Goal: Task Accomplishment & Management: Manage account settings

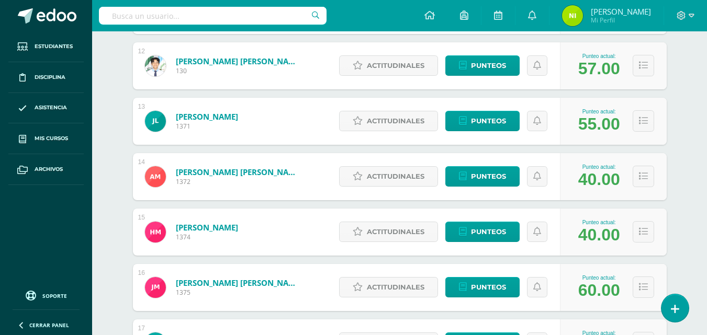
scroll to position [987, 0]
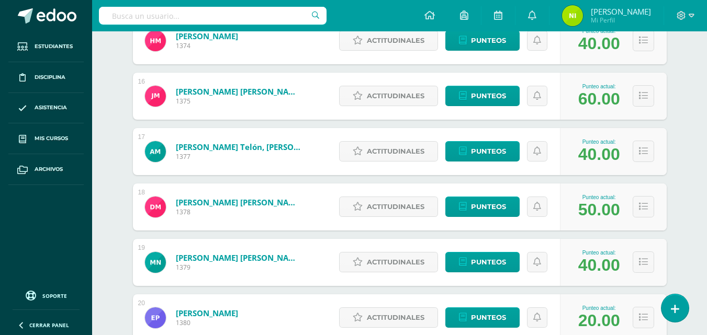
click at [639, 192] on div "Punteo actual: 50.00" at bounding box center [613, 207] width 107 height 47
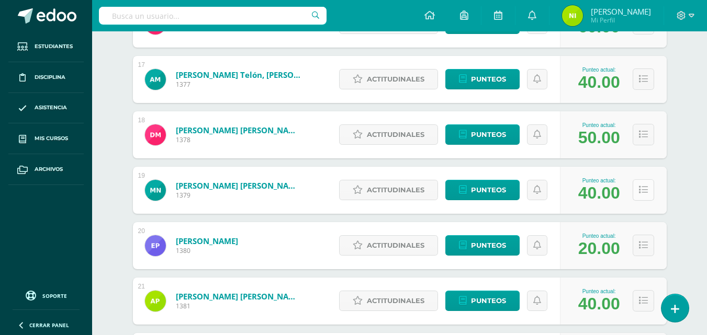
click at [643, 192] on icon at bounding box center [643, 190] width 9 height 9
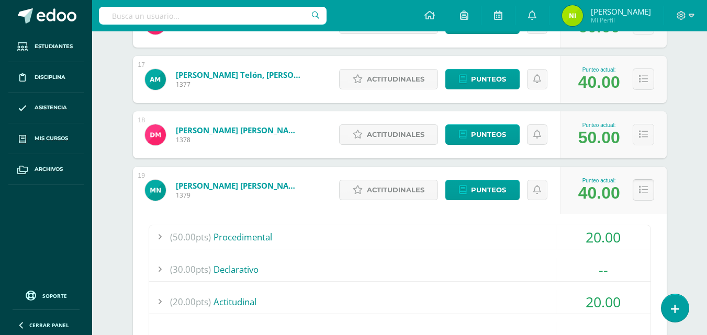
click at [642, 189] on icon at bounding box center [643, 190] width 9 height 9
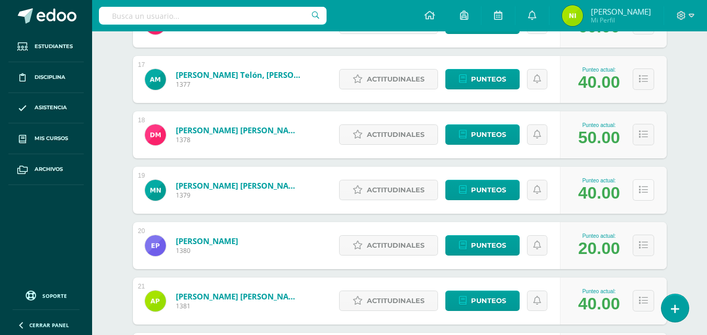
click at [642, 189] on icon at bounding box center [643, 190] width 9 height 9
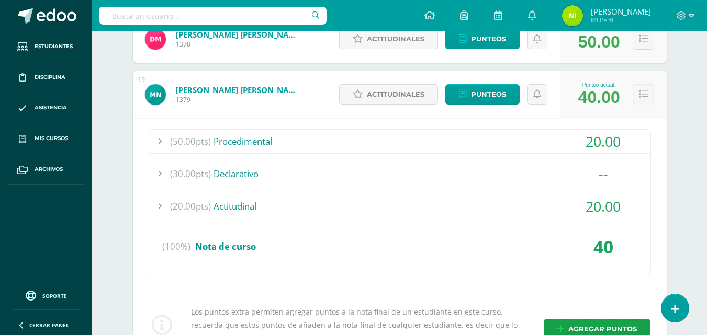
scroll to position [1169, 0]
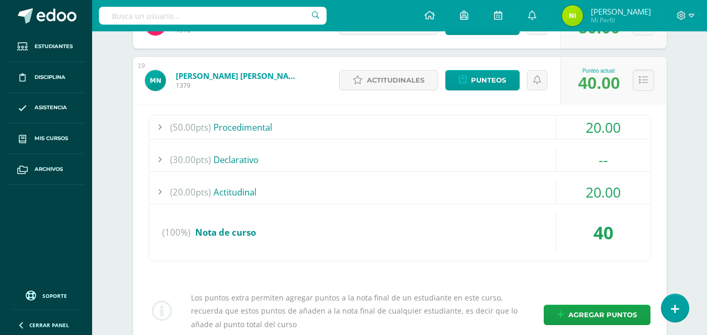
click at [161, 127] on div at bounding box center [159, 128] width 21 height 24
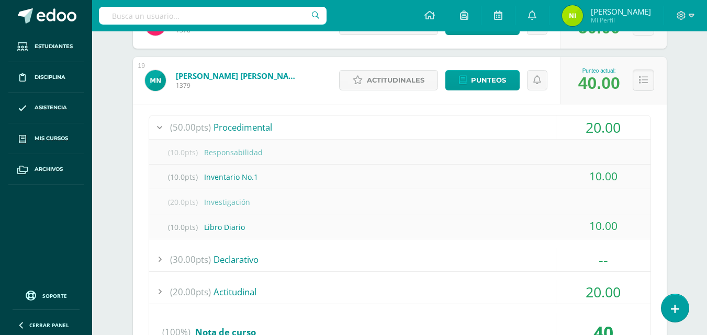
scroll to position [1069, 0]
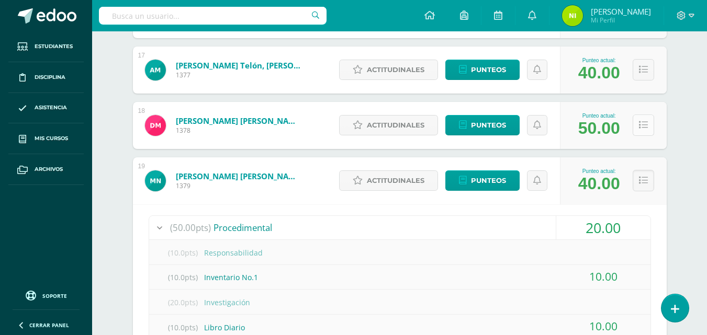
click at [647, 129] on button at bounding box center [643, 125] width 21 height 21
click at [643, 124] on icon at bounding box center [643, 125] width 9 height 9
click at [644, 124] on icon at bounding box center [643, 125] width 9 height 9
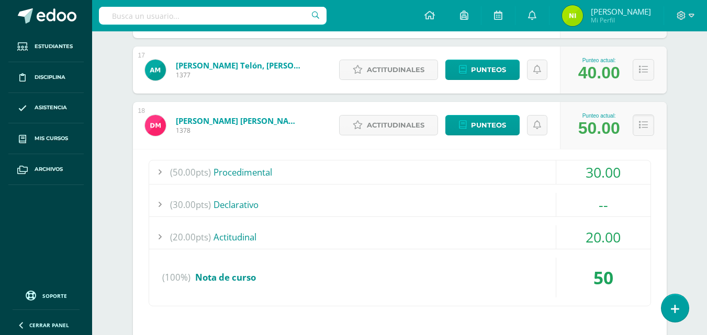
click at [159, 173] on div at bounding box center [159, 173] width 21 height 24
click at [160, 172] on div at bounding box center [159, 173] width 21 height 24
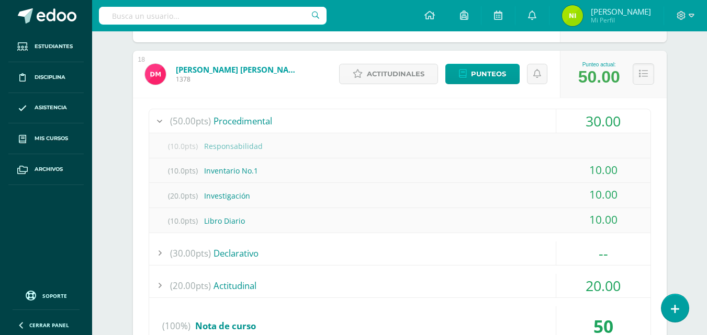
scroll to position [1094, 0]
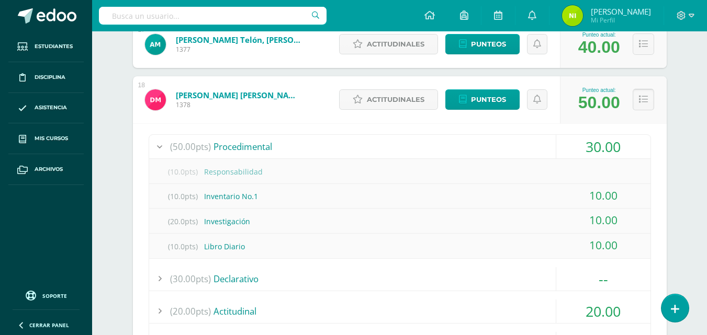
click at [647, 104] on icon at bounding box center [643, 99] width 9 height 9
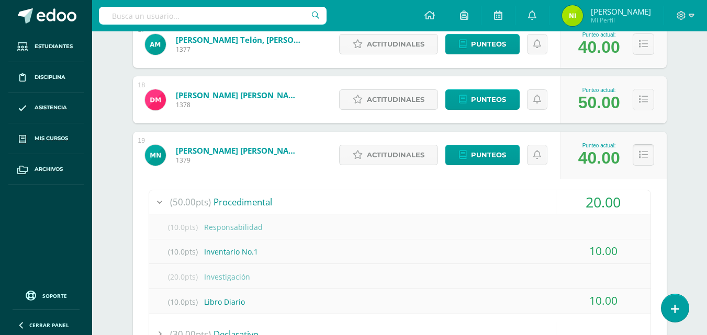
click at [641, 152] on icon at bounding box center [643, 155] width 9 height 9
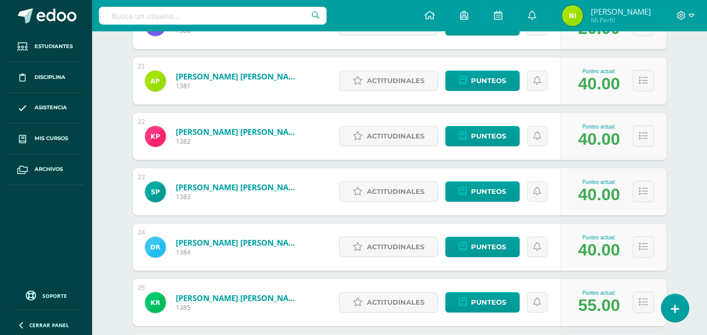
scroll to position [1327, 0]
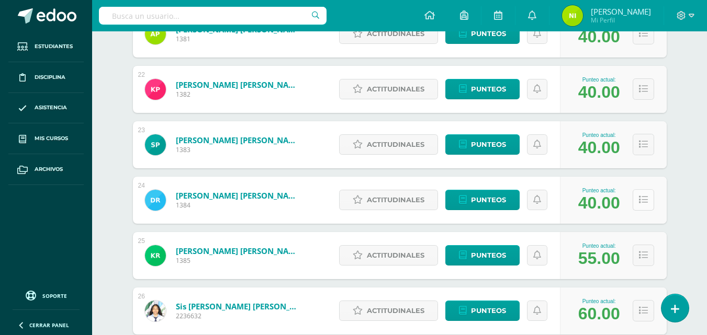
click at [640, 202] on icon at bounding box center [643, 200] width 9 height 9
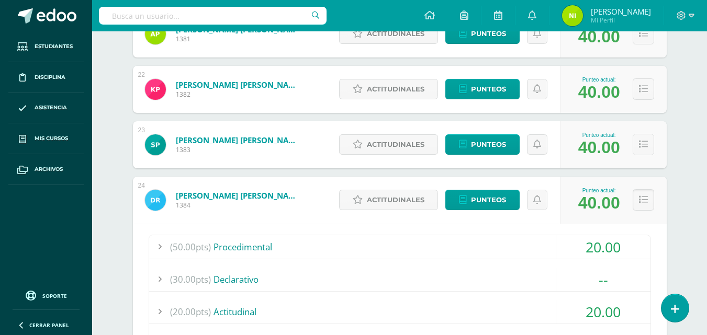
click at [162, 247] on div at bounding box center [159, 248] width 21 height 24
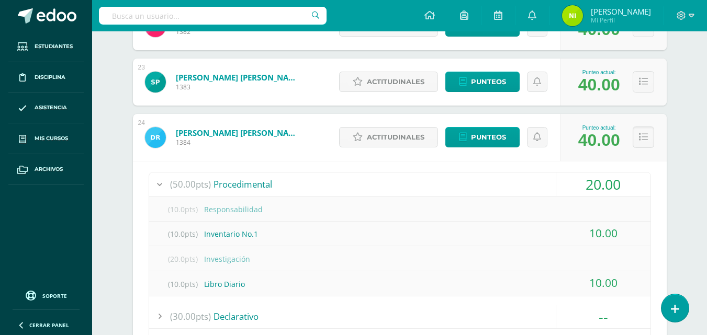
scroll to position [1412, 0]
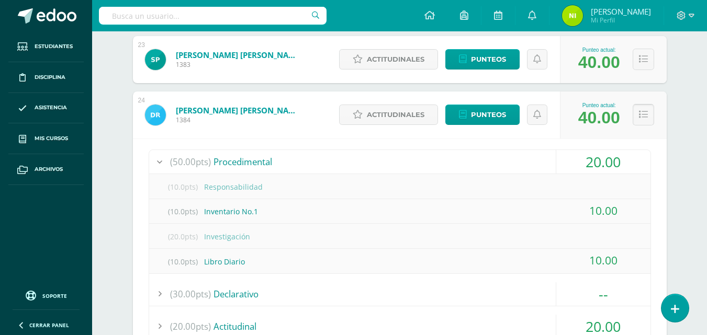
click at [646, 112] on icon at bounding box center [643, 114] width 9 height 9
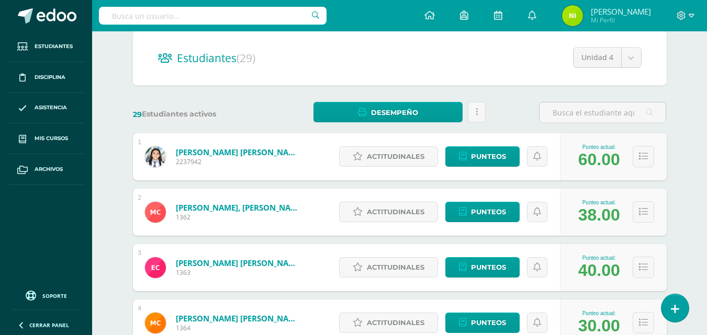
scroll to position [0, 0]
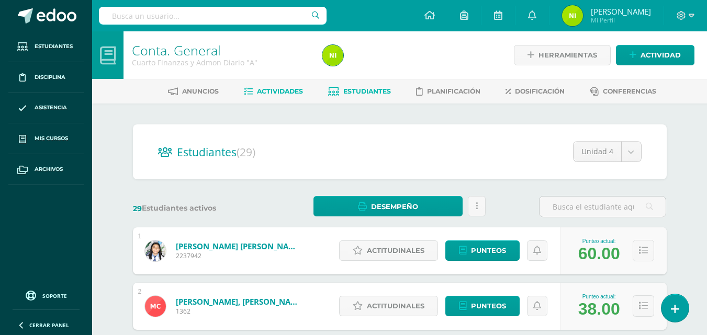
click at [284, 96] on link "Actividades" at bounding box center [273, 91] width 59 height 17
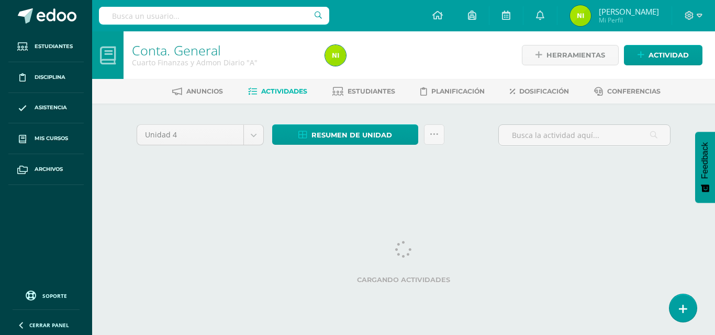
drag, startPoint x: 517, startPoint y: 191, endPoint x: 424, endPoint y: 307, distance: 149.3
click at [424, 195] on html "Estudiantes Disciplina Asistencia Mis cursos Archivos Soporte Ayuda Reportar un…" at bounding box center [357, 97] width 715 height 195
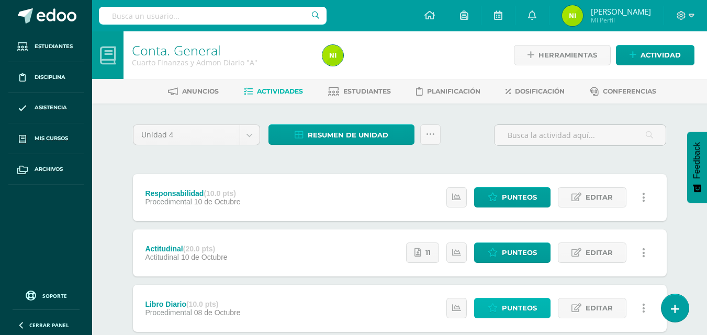
click at [529, 310] on span "Punteos" at bounding box center [519, 308] width 35 height 19
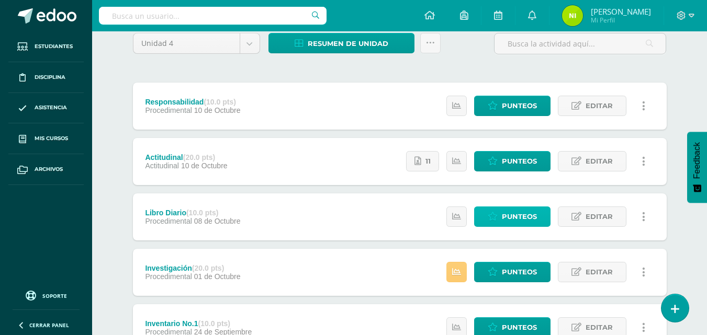
scroll to position [94, 0]
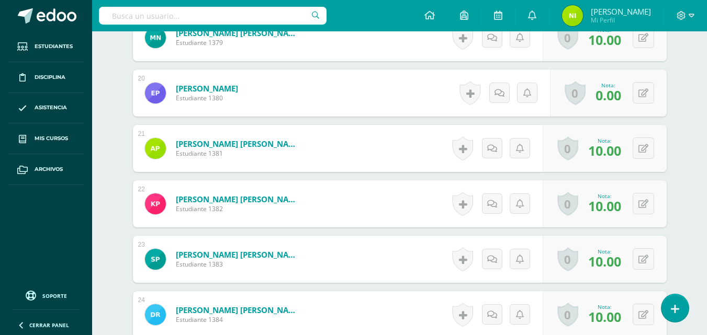
scroll to position [1759, 0]
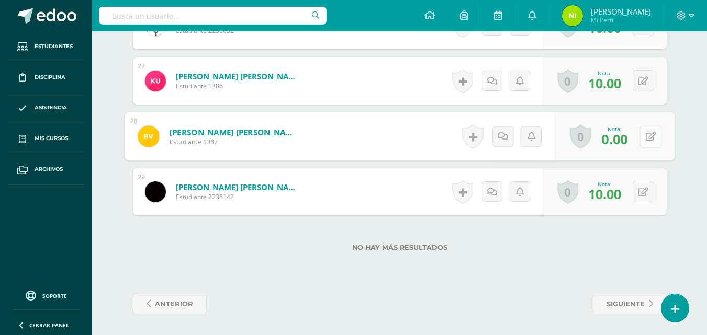
click at [644, 138] on button at bounding box center [651, 137] width 22 height 22
type input "10"
click at [622, 138] on icon at bounding box center [622, 140] width 9 height 9
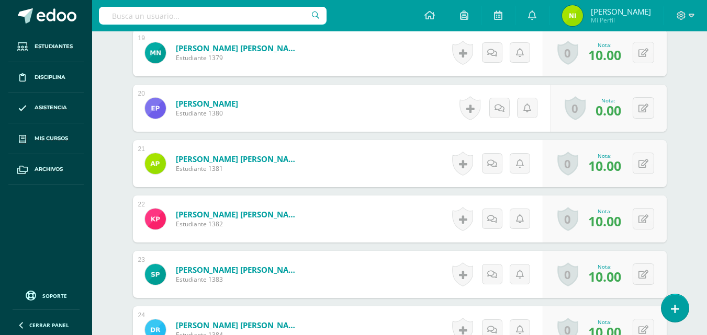
scroll to position [1340, 0]
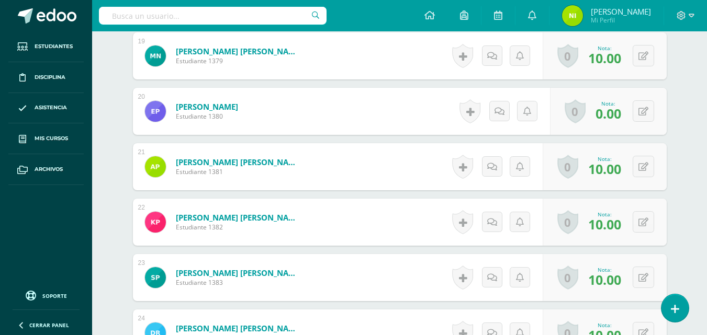
drag, startPoint x: 706, startPoint y: 238, endPoint x: 706, endPoint y: 225, distance: 12.6
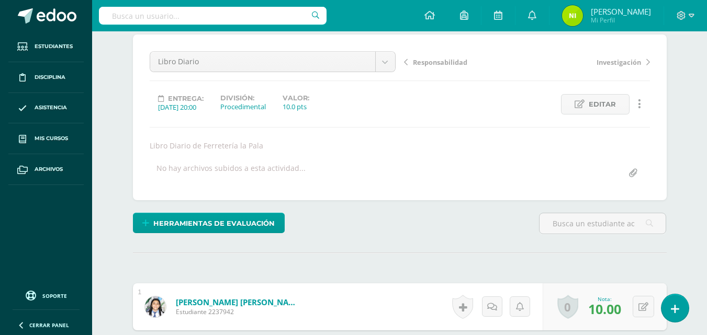
scroll to position [28, 0]
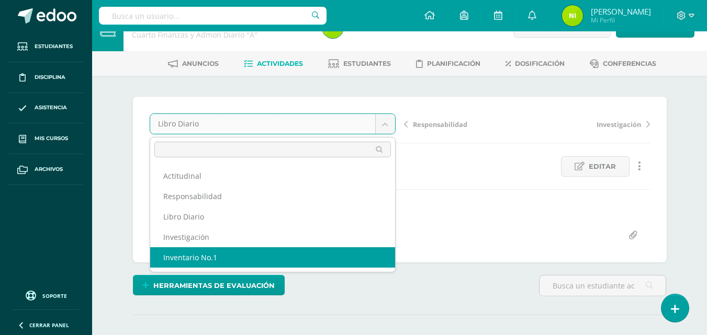
select select "/dashboard/teacher/grade-activity/84281/"
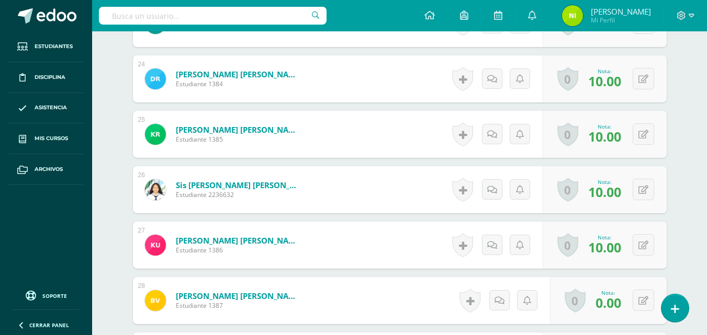
scroll to position [1759, 0]
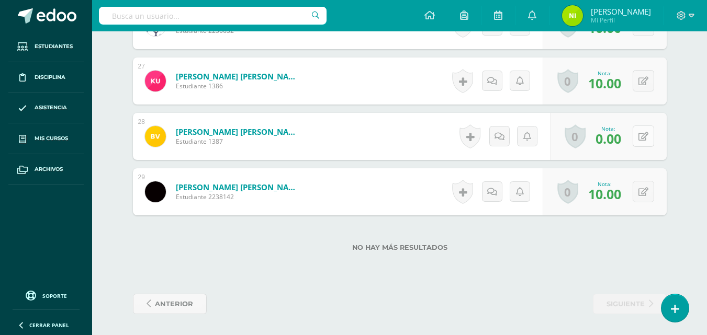
click at [643, 138] on button at bounding box center [643, 136] width 21 height 21
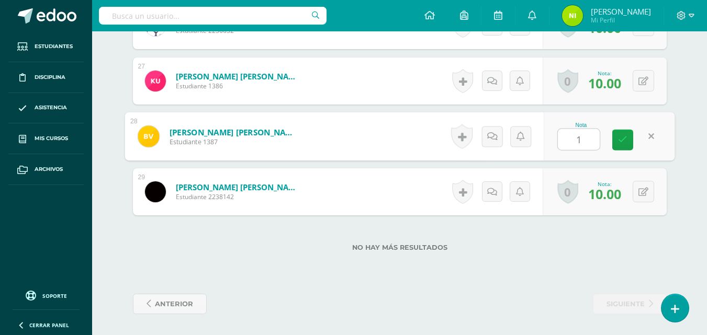
type input "10"
click at [626, 140] on icon at bounding box center [622, 140] width 9 height 9
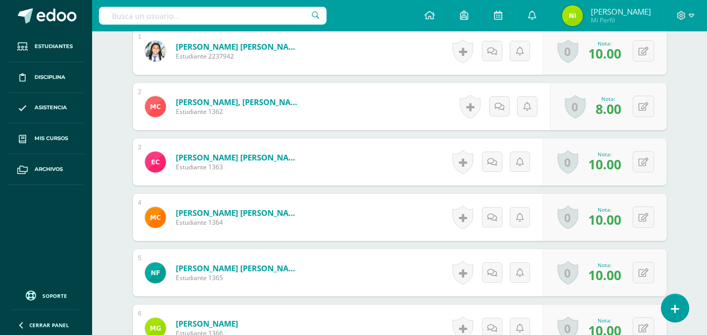
scroll to position [0, 0]
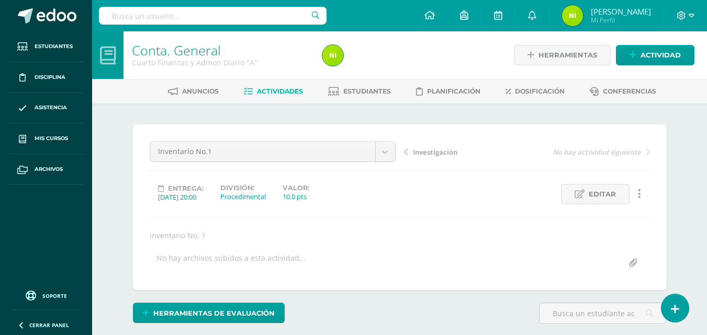
drag, startPoint x: 714, startPoint y: 12, endPoint x: 454, endPoint y: 49, distance: 263.2
click at [454, 49] on div at bounding box center [415, 55] width 195 height 48
